Goal: Transaction & Acquisition: Purchase product/service

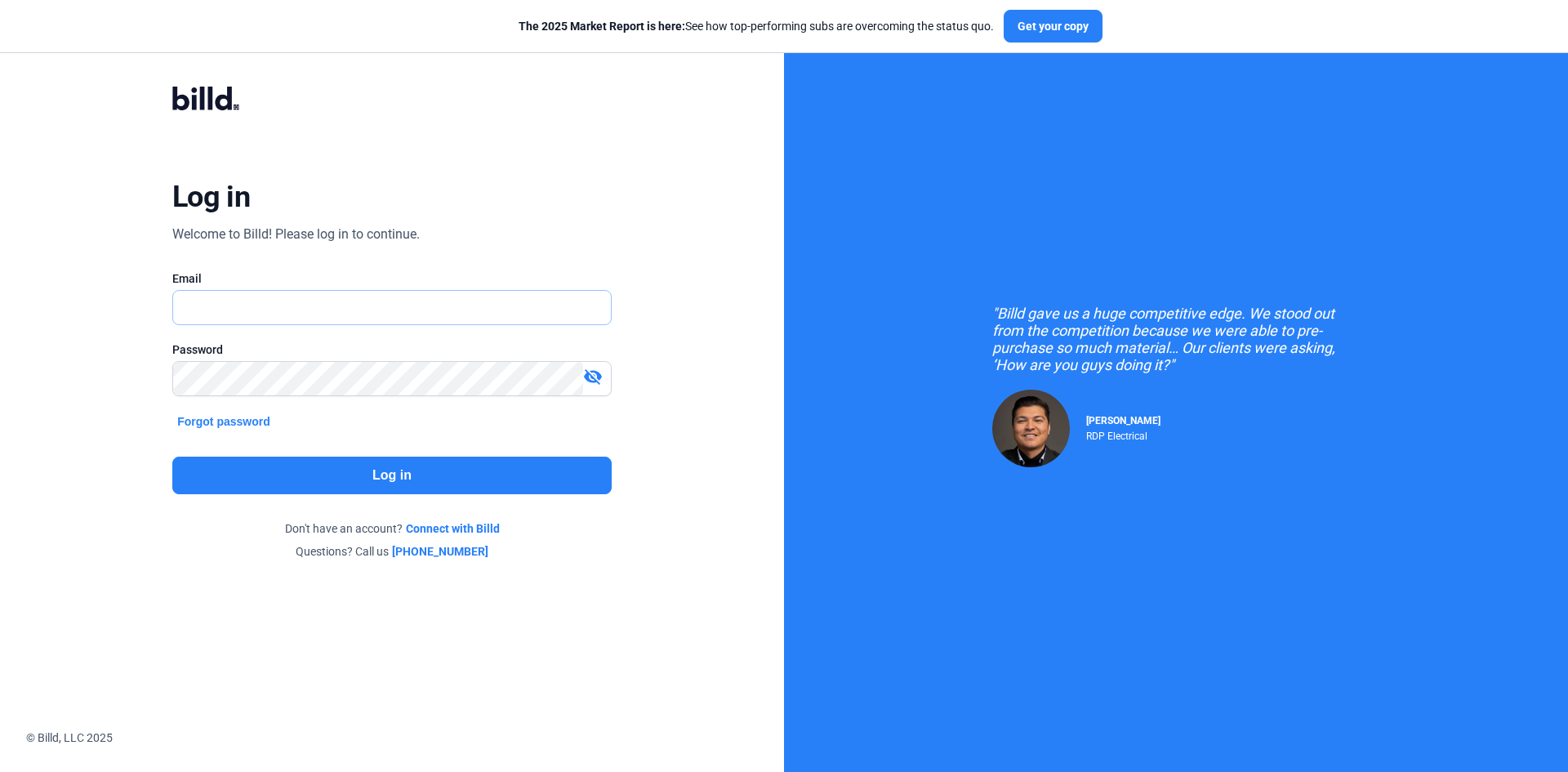
click at [233, 319] on input "text" at bounding box center [383, 308] width 420 height 34
type input "[EMAIL_ADDRESS][DOMAIN_NAME]"
click at [404, 469] on button "Log in" at bounding box center [392, 476] width 439 height 38
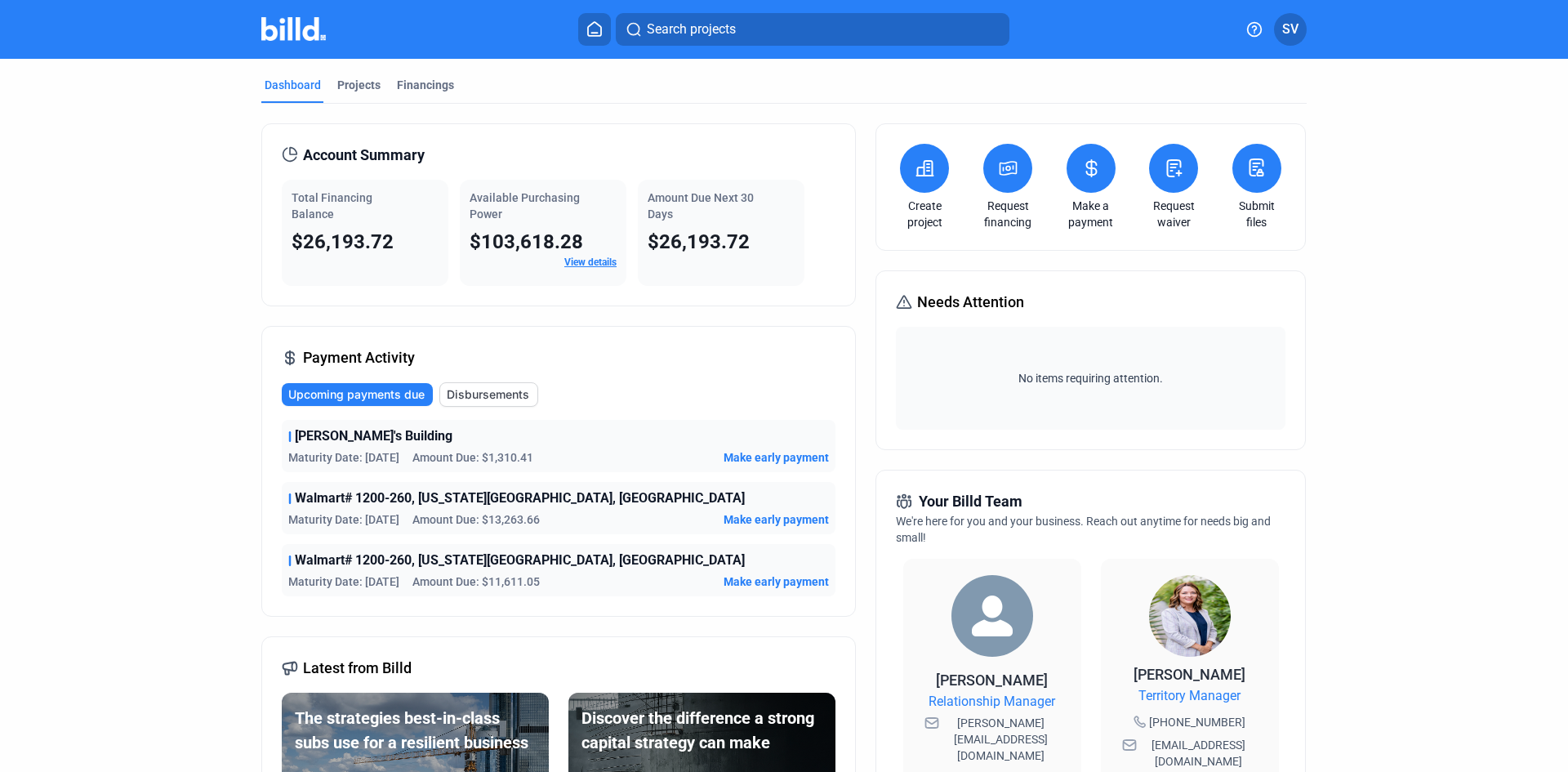
click at [769, 457] on span "Make early payment" at bounding box center [776, 457] width 105 height 16
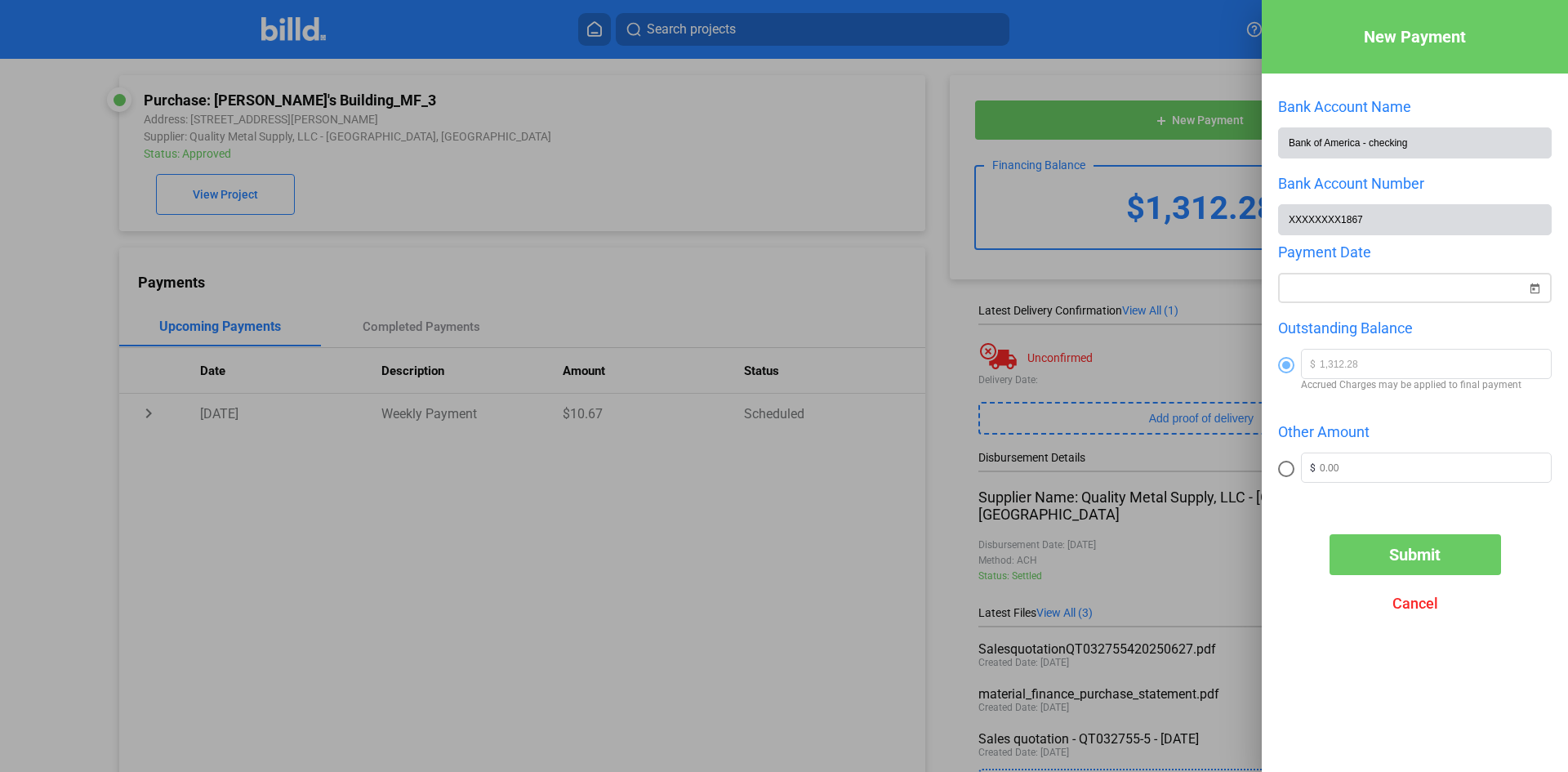
click at [1402, 298] on div "New Payment Bank Account Name Bank of America - checking Bank Account Number XX…" at bounding box center [784, 386] width 1568 height 772
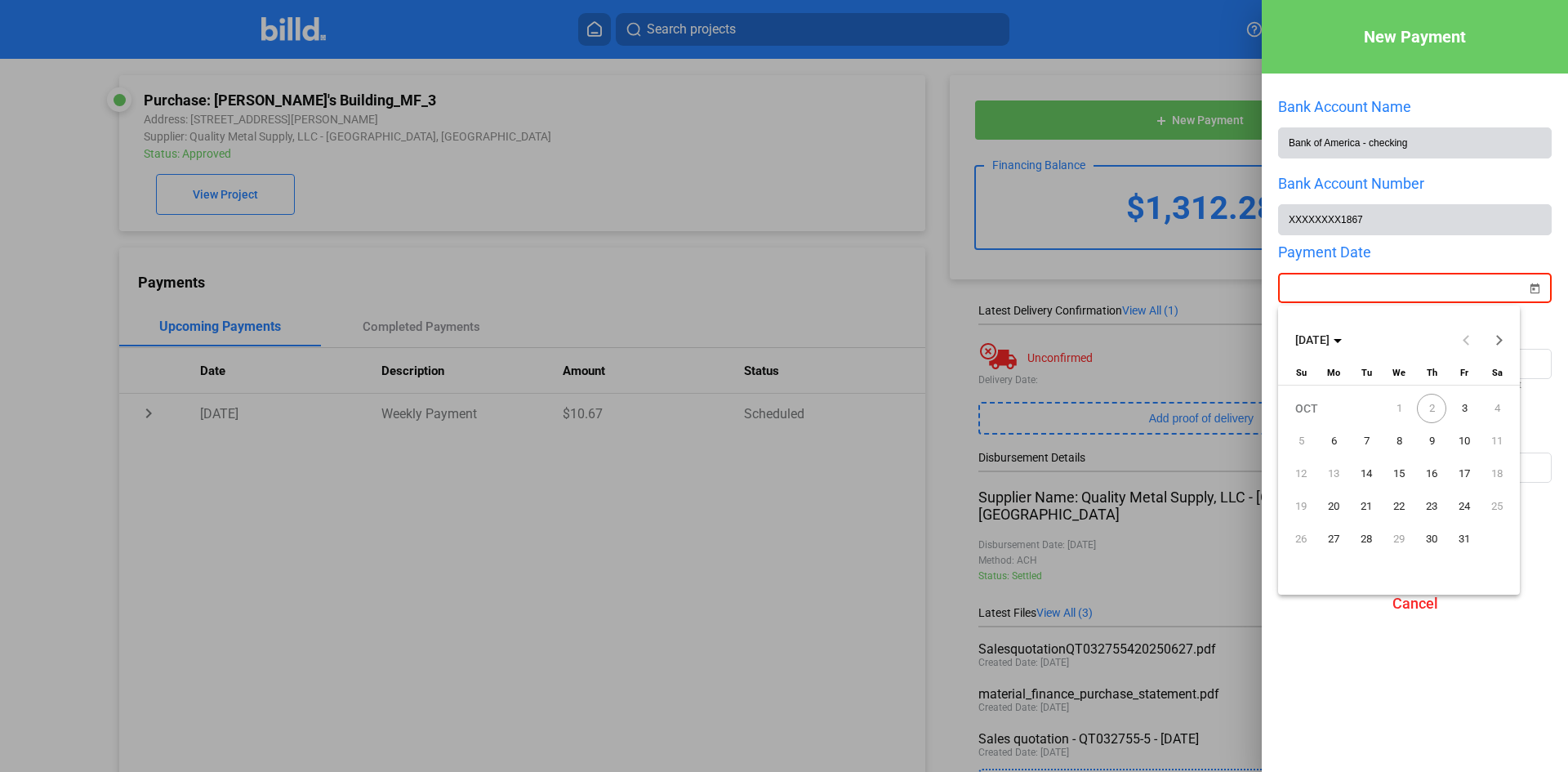
click at [1465, 405] on span "3" at bounding box center [1464, 408] width 29 height 29
type input "[DATE]"
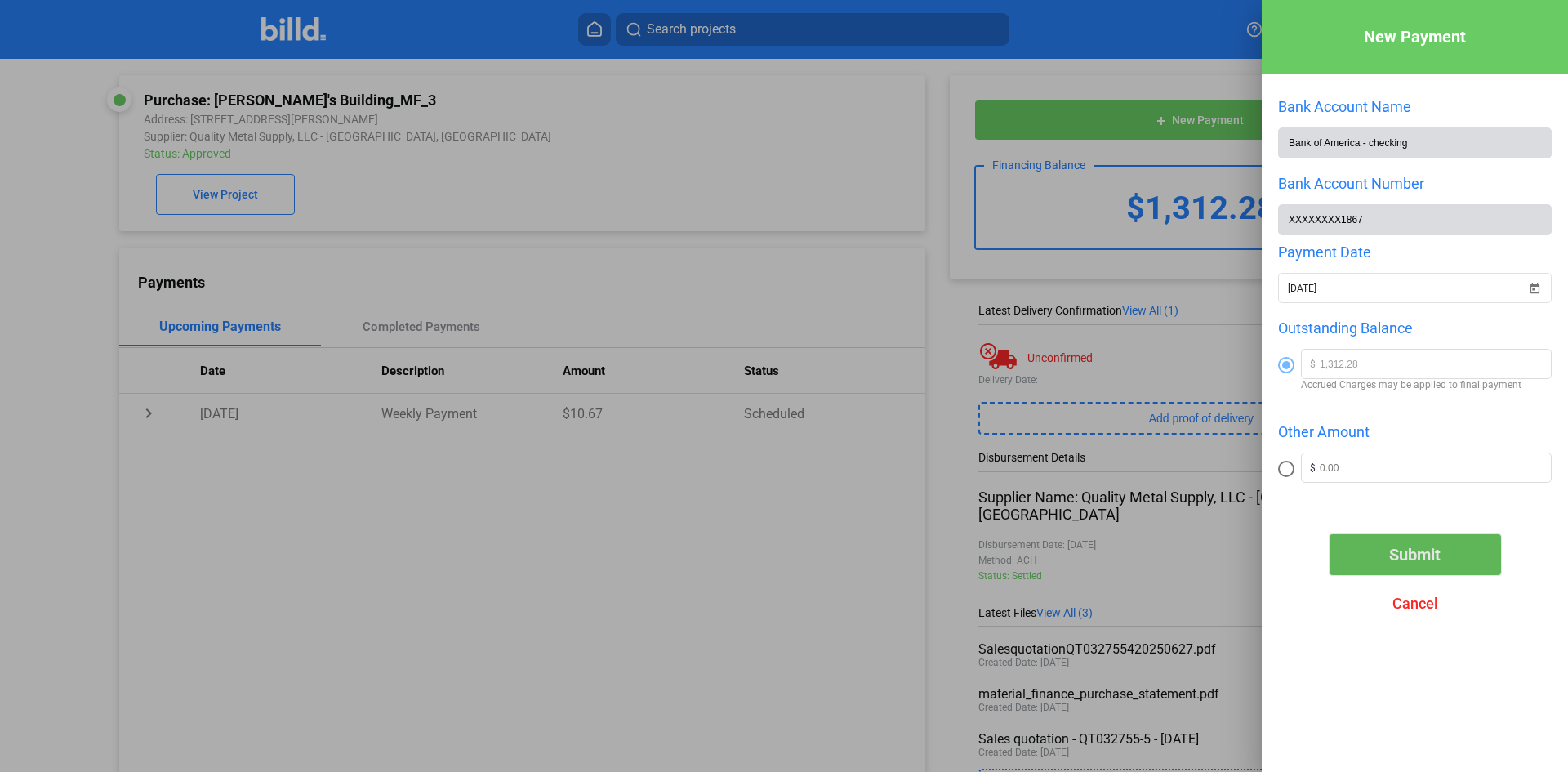
click at [1416, 556] on span "Submit" at bounding box center [1415, 554] width 51 height 19
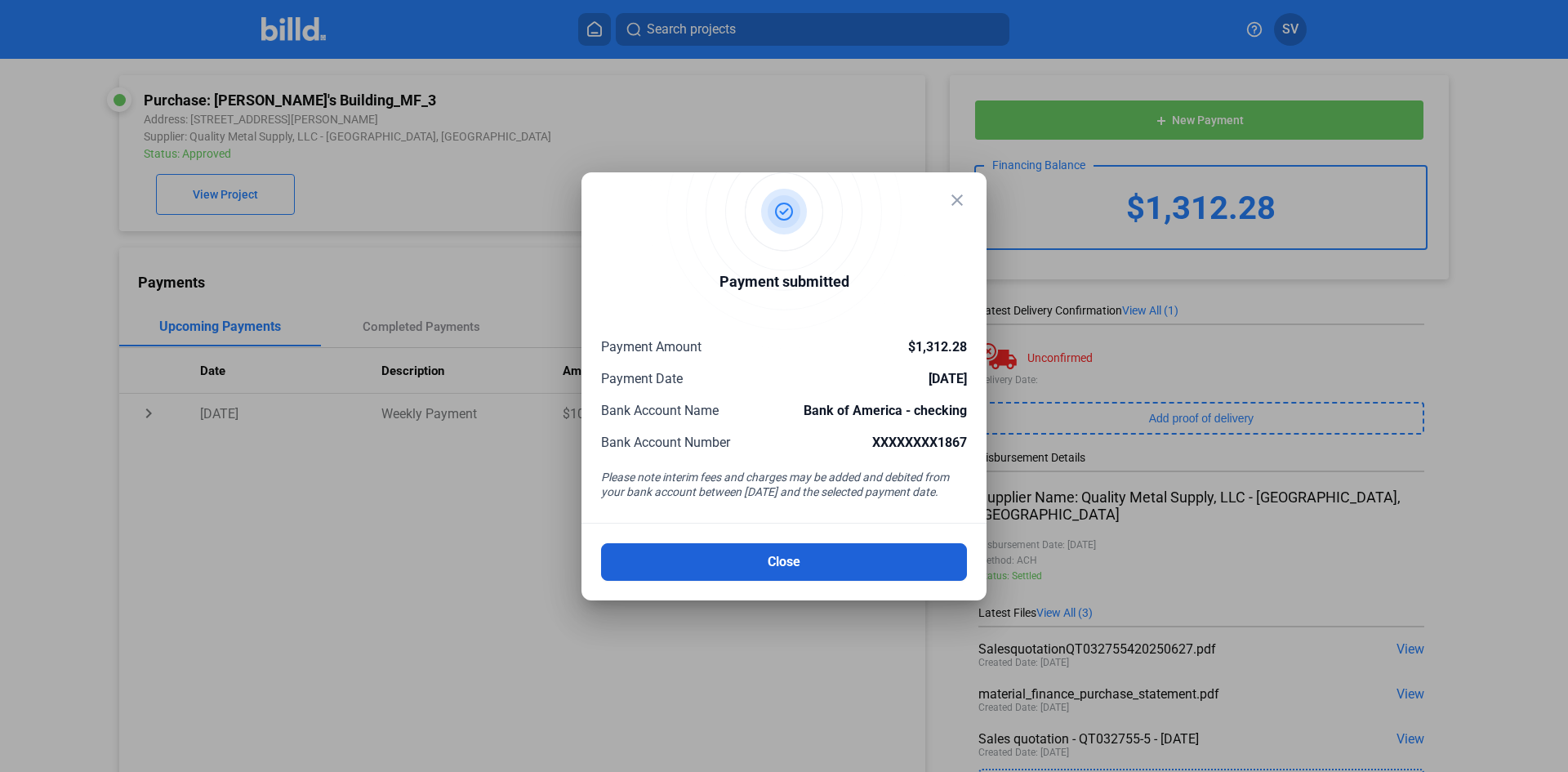
click at [780, 562] on button "Close" at bounding box center [784, 562] width 366 height 38
